Goal: Transaction & Acquisition: Download file/media

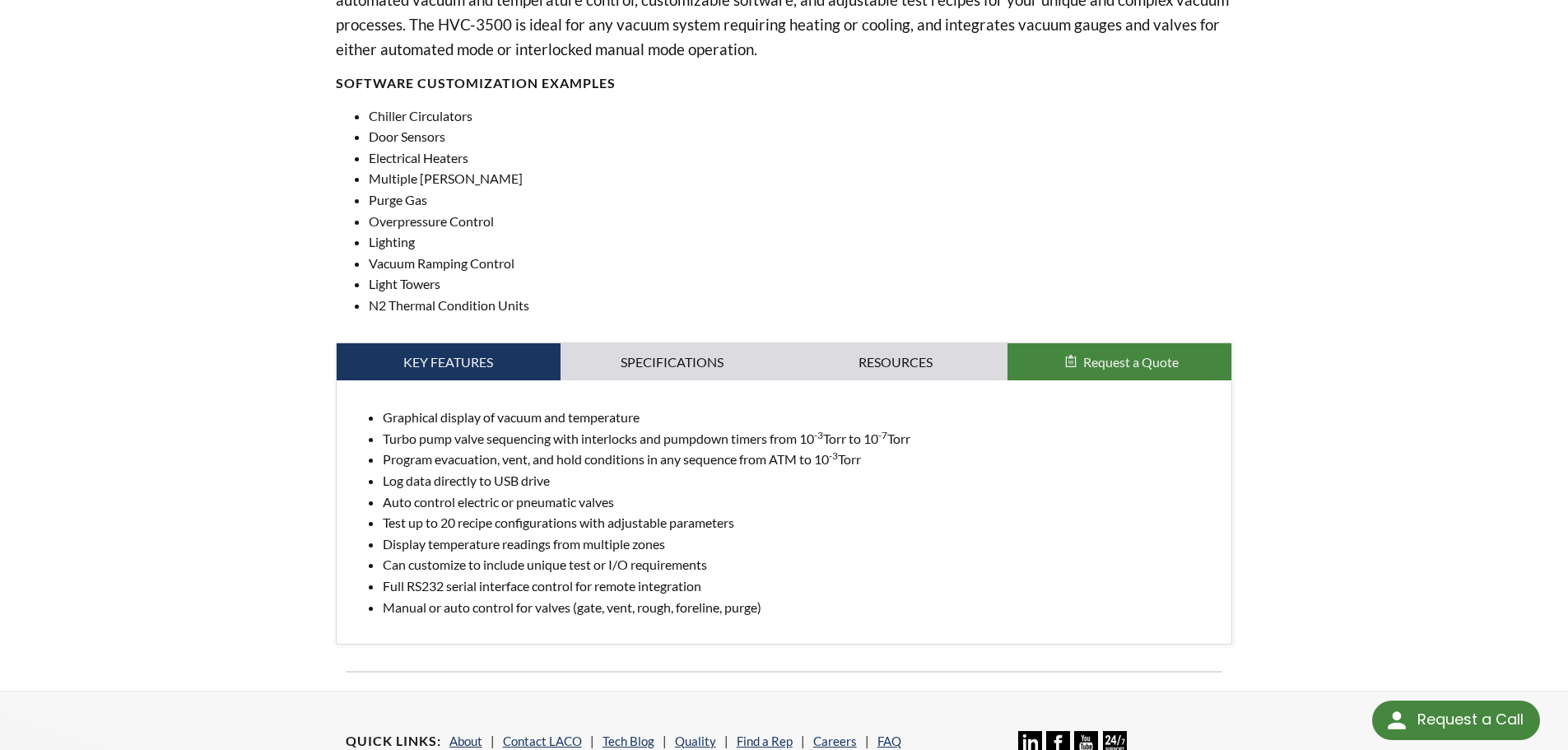
scroll to position [658, 0]
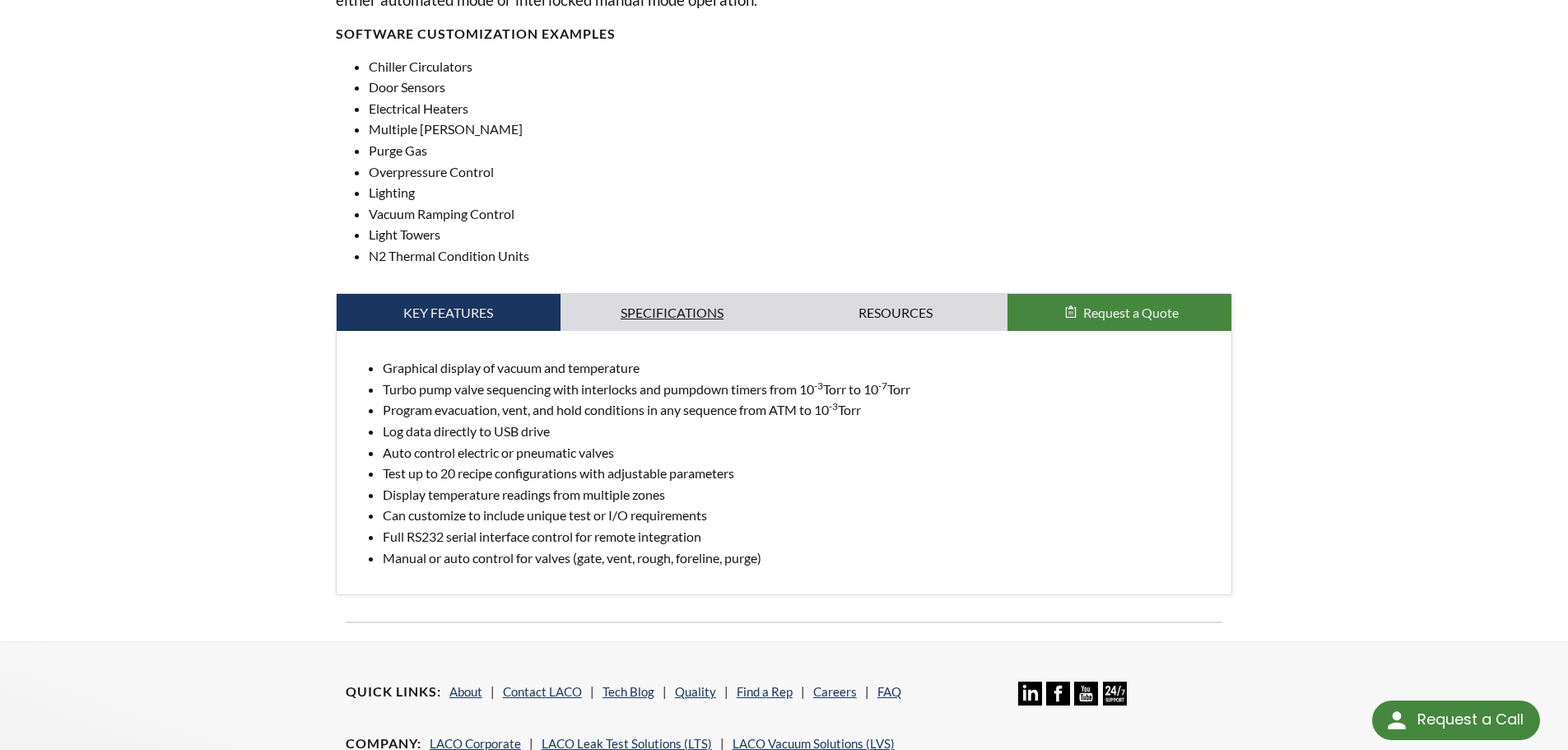
click at [712, 323] on link "Specifications" at bounding box center [672, 313] width 224 height 38
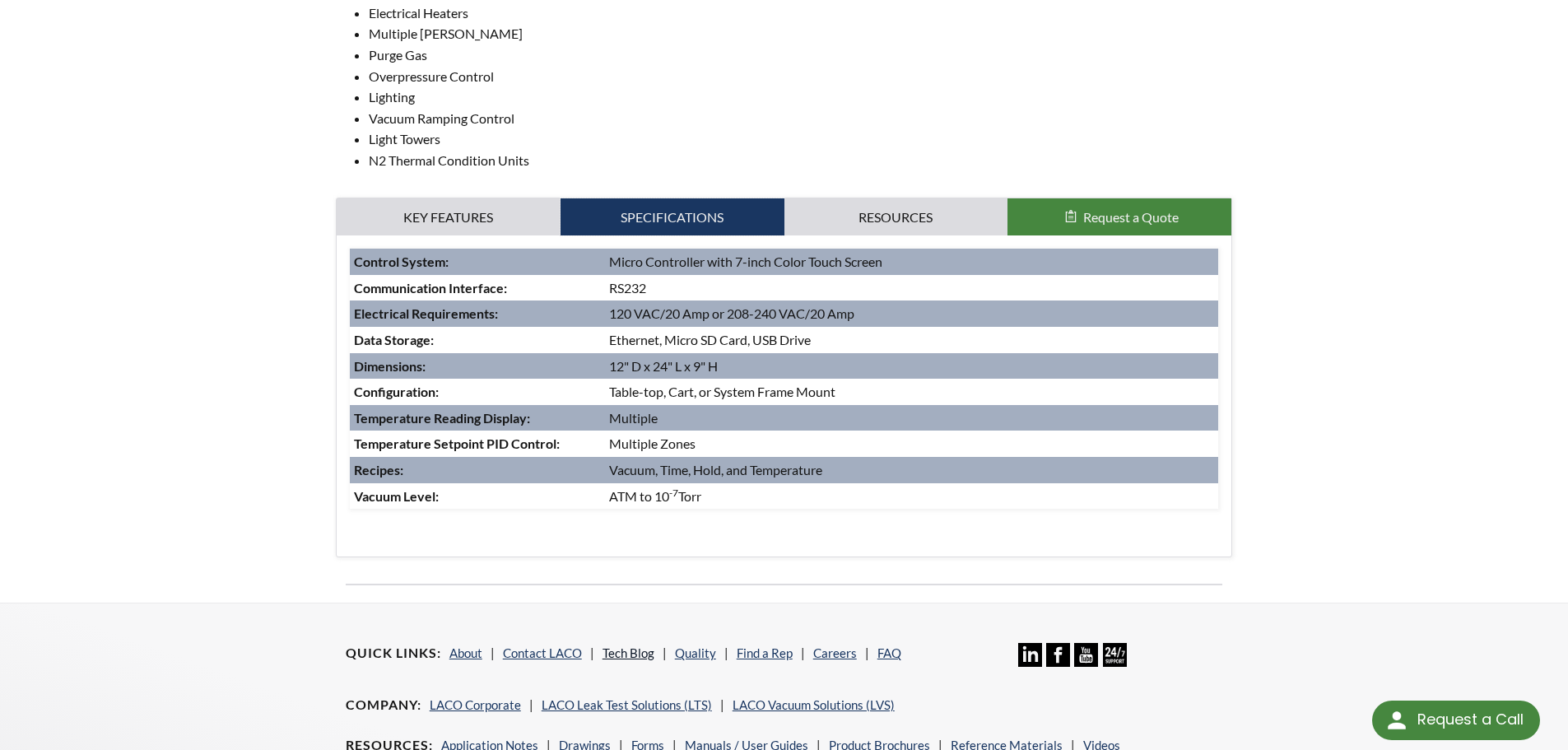
scroll to position [989, 0]
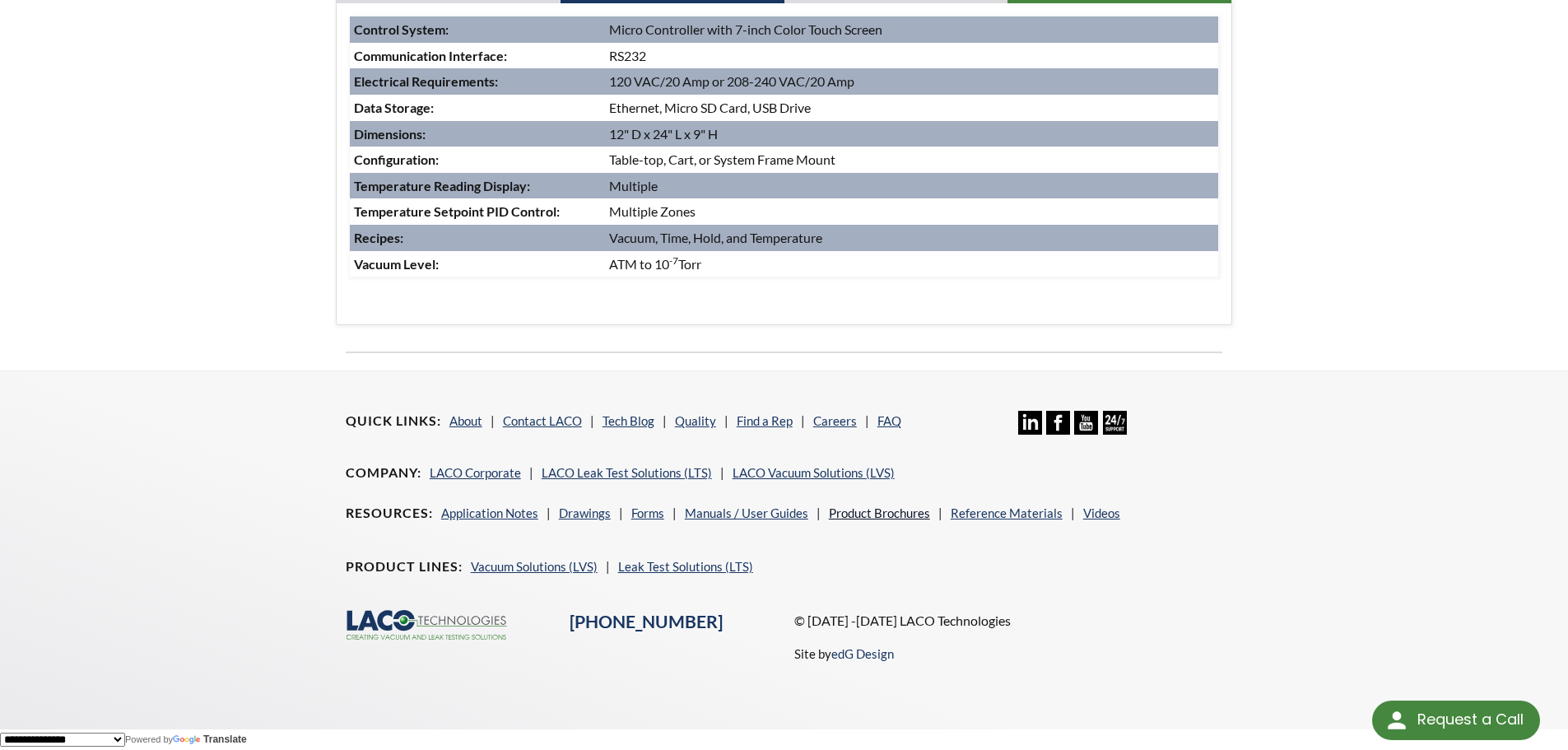
click at [907, 514] on link "Product Brochures" at bounding box center [879, 513] width 101 height 15
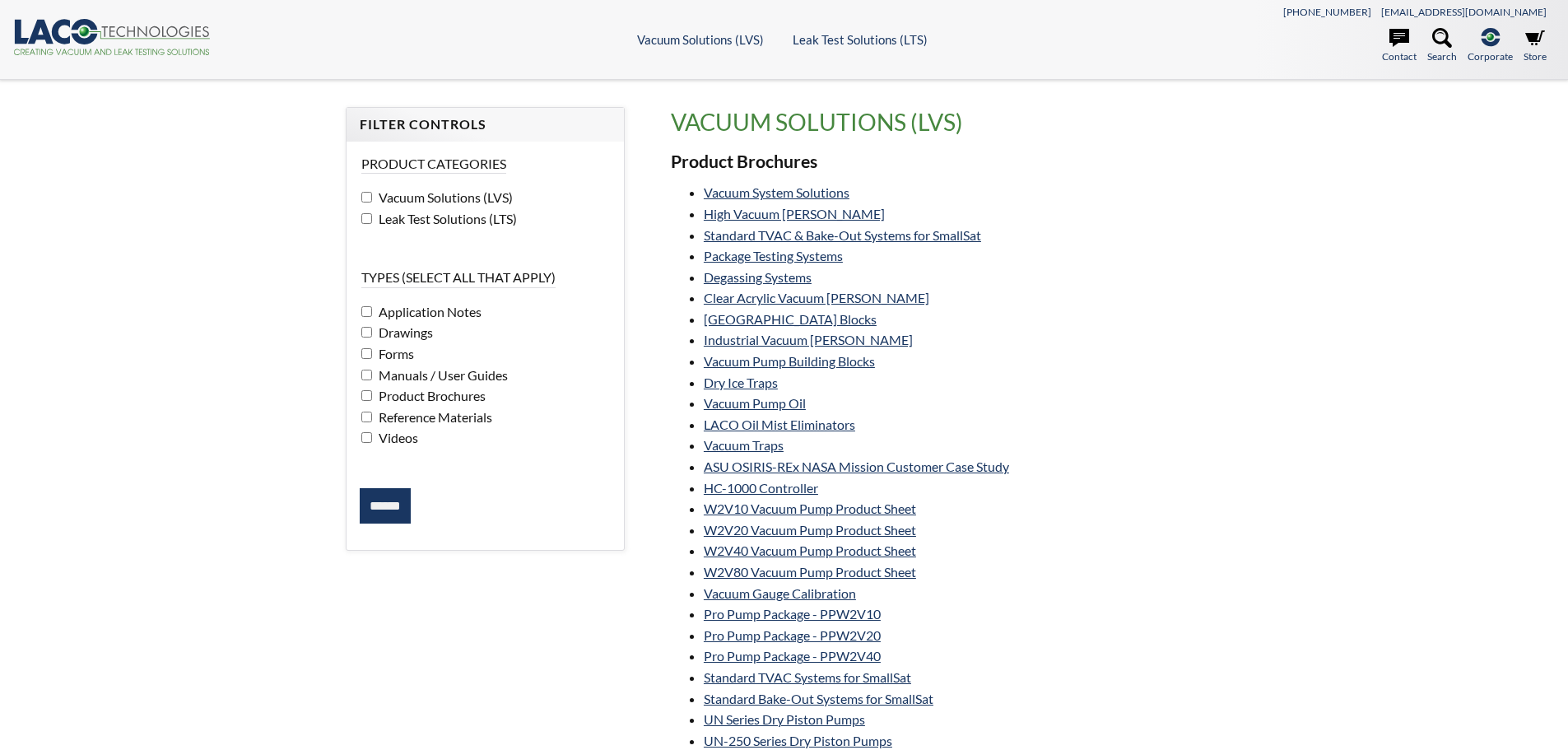
select select "Language Translate Widget"
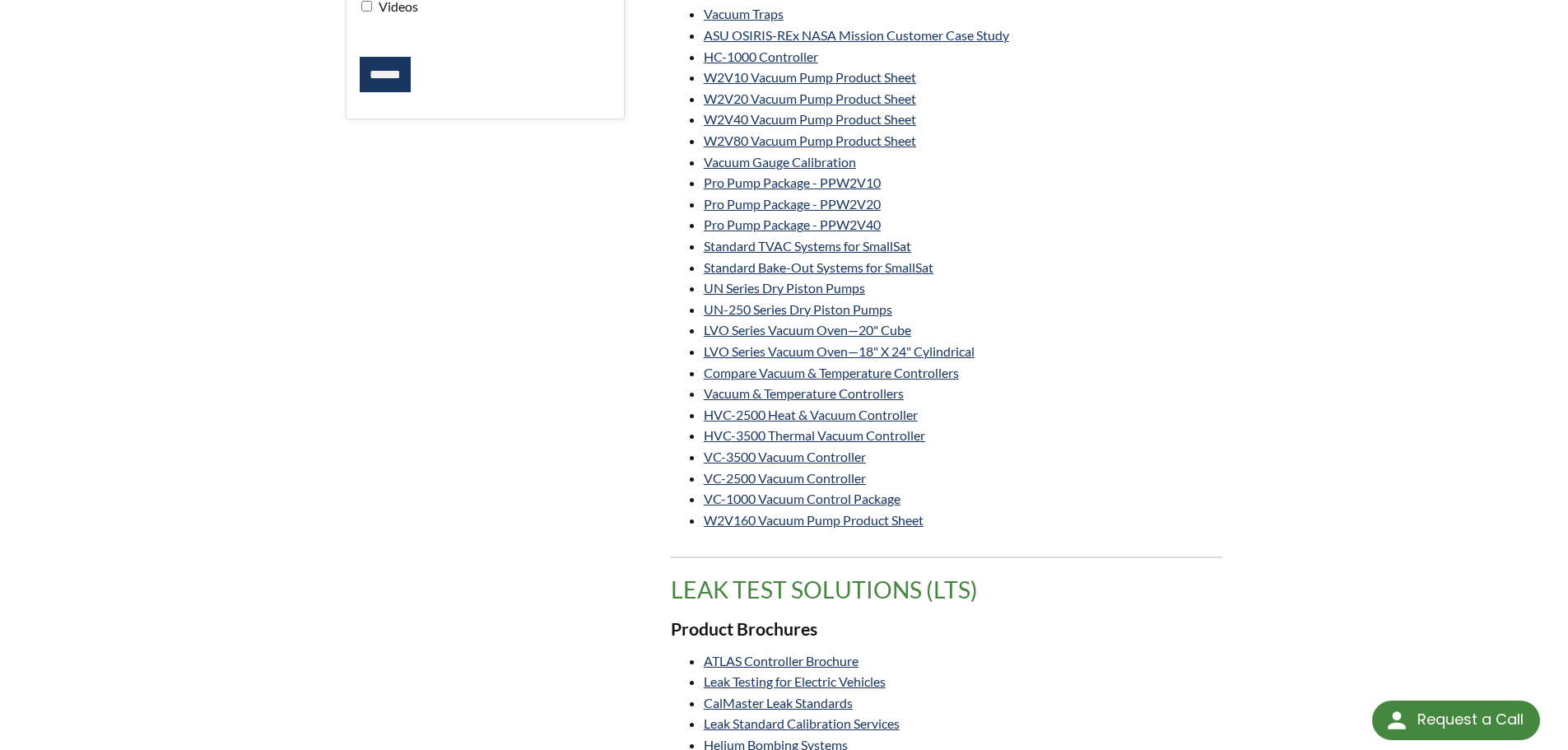
scroll to position [411, 0]
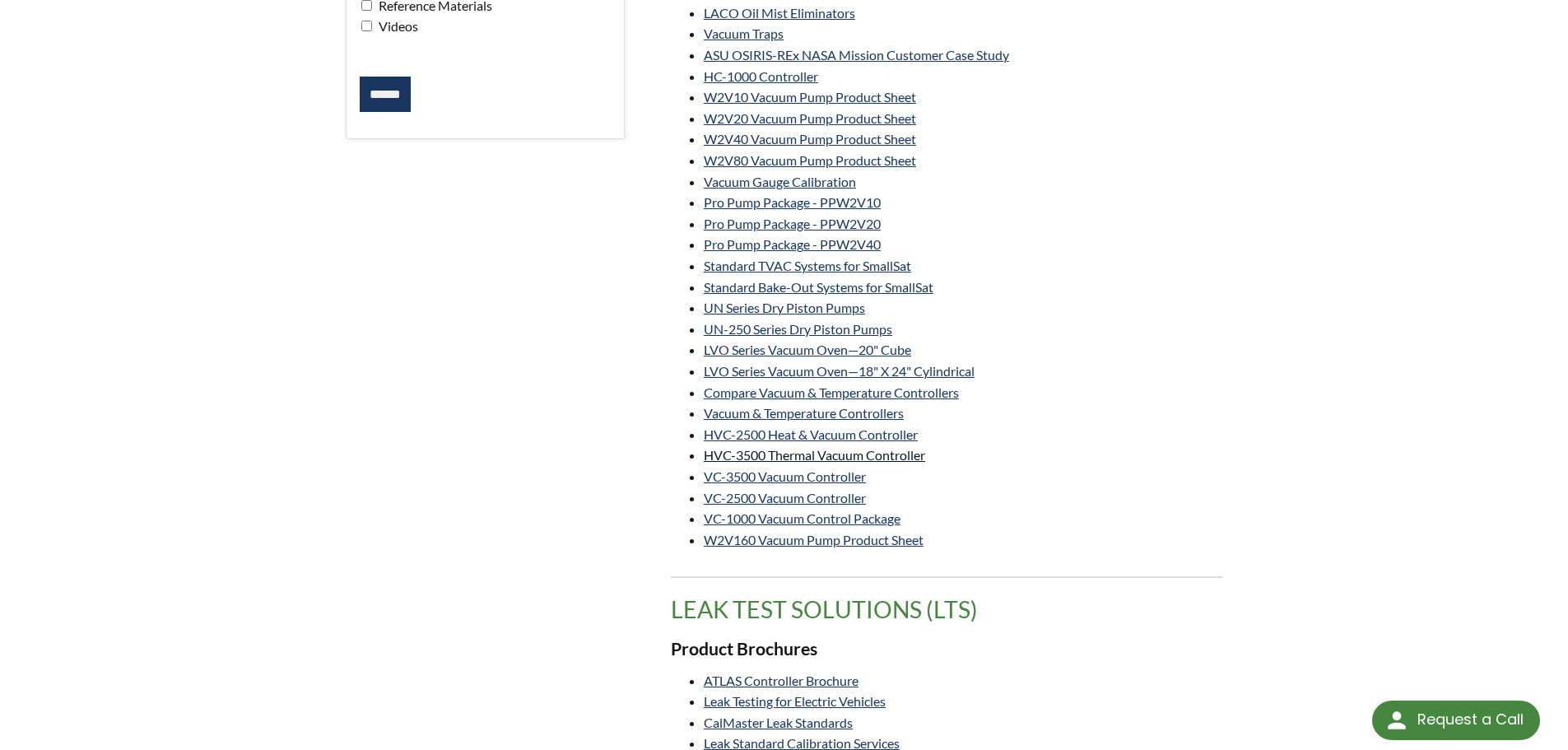
click at [827, 451] on link "HVC-3500 Thermal Vacuum Controller" at bounding box center [815, 455] width 221 height 15
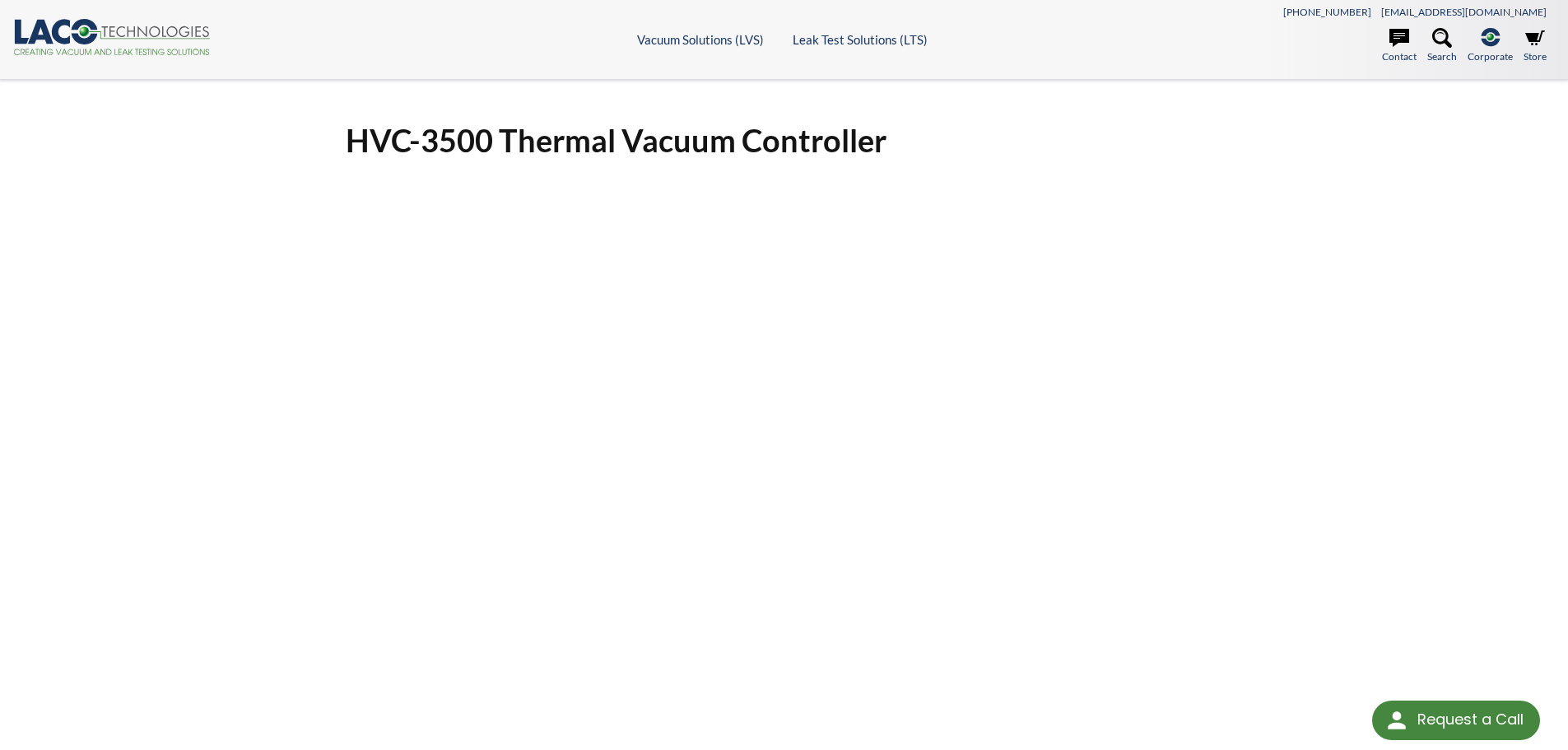
click at [1257, 429] on div "HVC-3500 Thermal Vacuum Controller Click Here To Download" at bounding box center [784, 537] width 1054 height 862
